Goal: Transaction & Acquisition: Purchase product/service

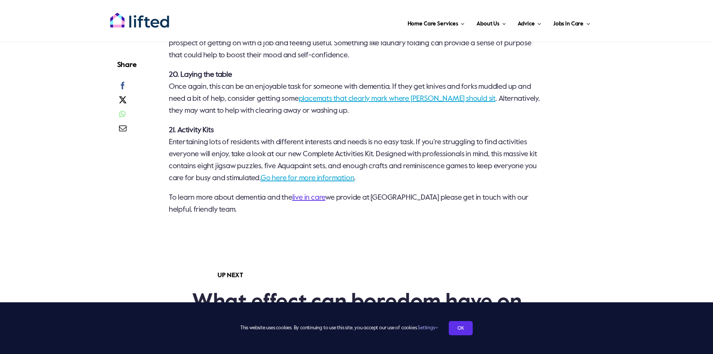
scroll to position [1910, 0]
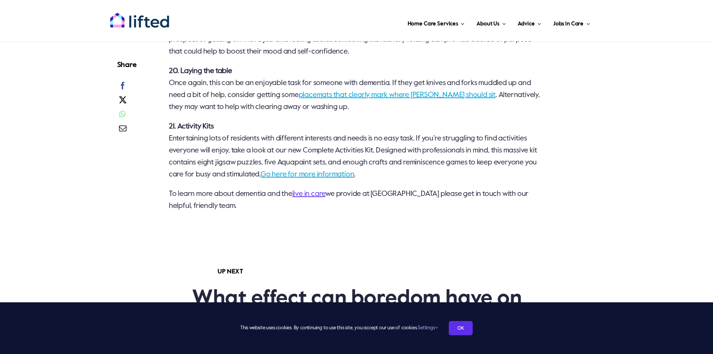
click at [323, 178] on link "Go here for more information" at bounding box center [308, 174] width 94 height 7
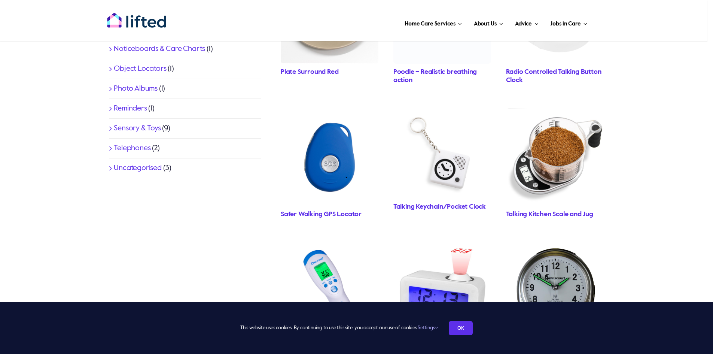
scroll to position [449, 0]
click at [110, 127] on li "Sensory & Toys (9)" at bounding box center [185, 128] width 152 height 20
click at [114, 129] on link "Sensory & Toys" at bounding box center [137, 127] width 47 height 7
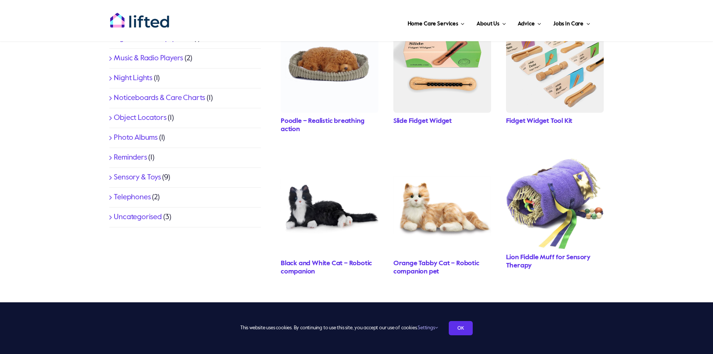
scroll to position [412, 0]
